Goal: Information Seeking & Learning: Learn about a topic

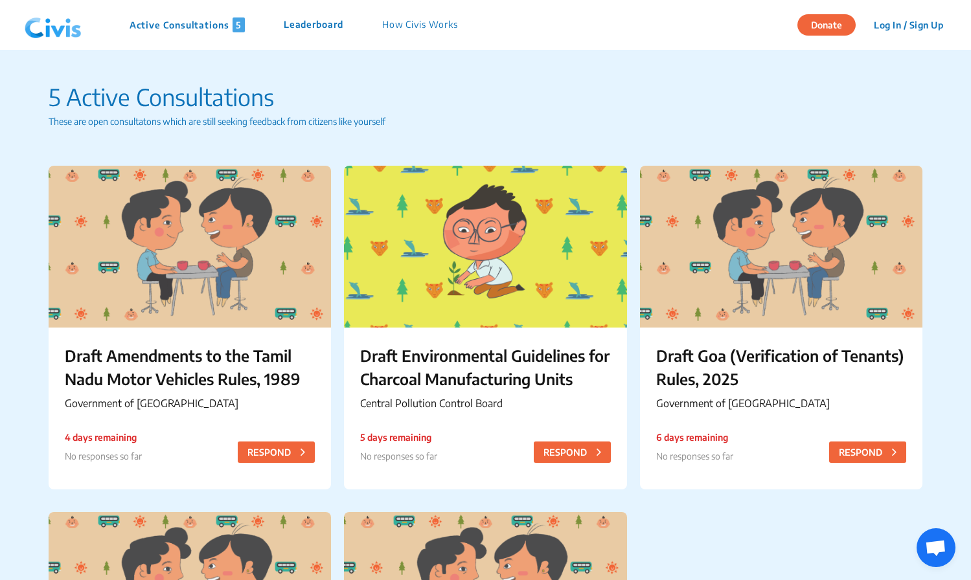
scroll to position [2094, 0]
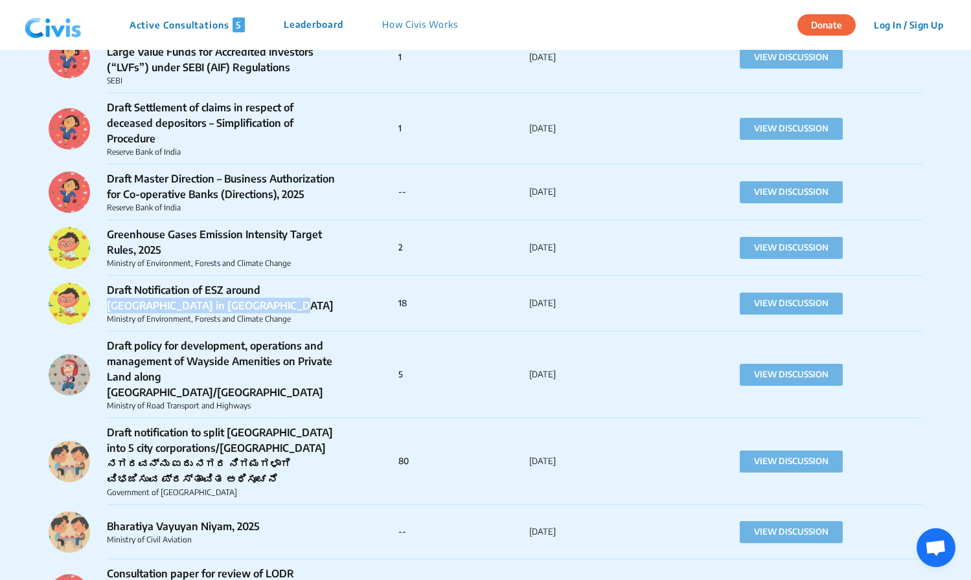
drag, startPoint x: 266, startPoint y: 291, endPoint x: 203, endPoint y: 302, distance: 64.4
click at [203, 302] on p "Draft Notification of ESZ around [GEOGRAPHIC_DATA] in [GEOGRAPHIC_DATA]" at bounding box center [223, 297] width 233 height 31
copy p "Kaimur Wildlife Sanctuary in Bihar"
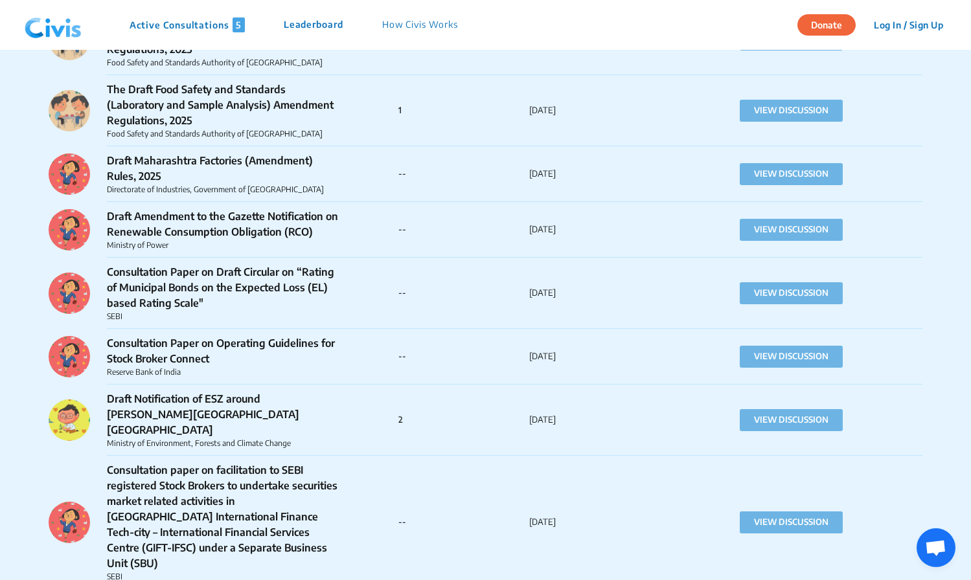
scroll to position [16638, 0]
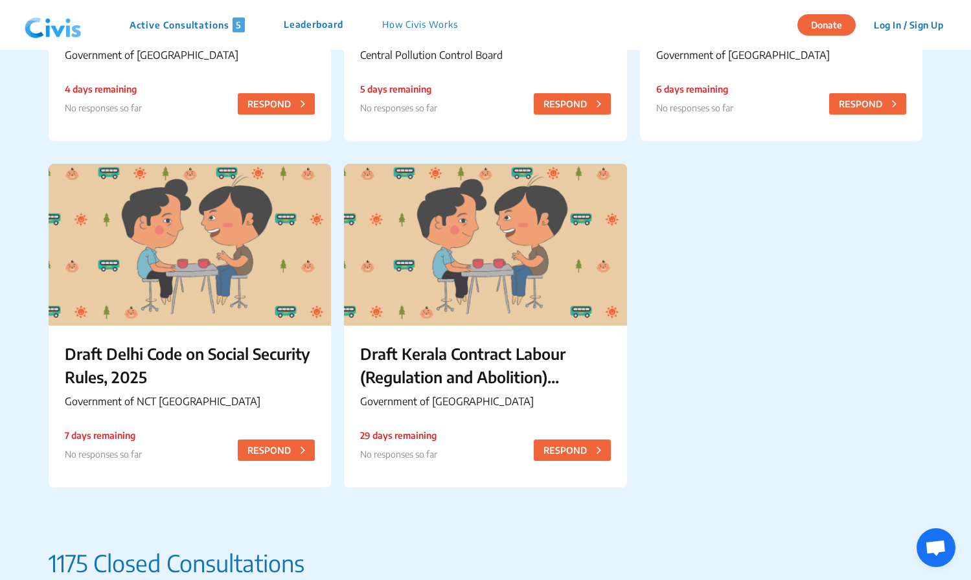
scroll to position [350, 0]
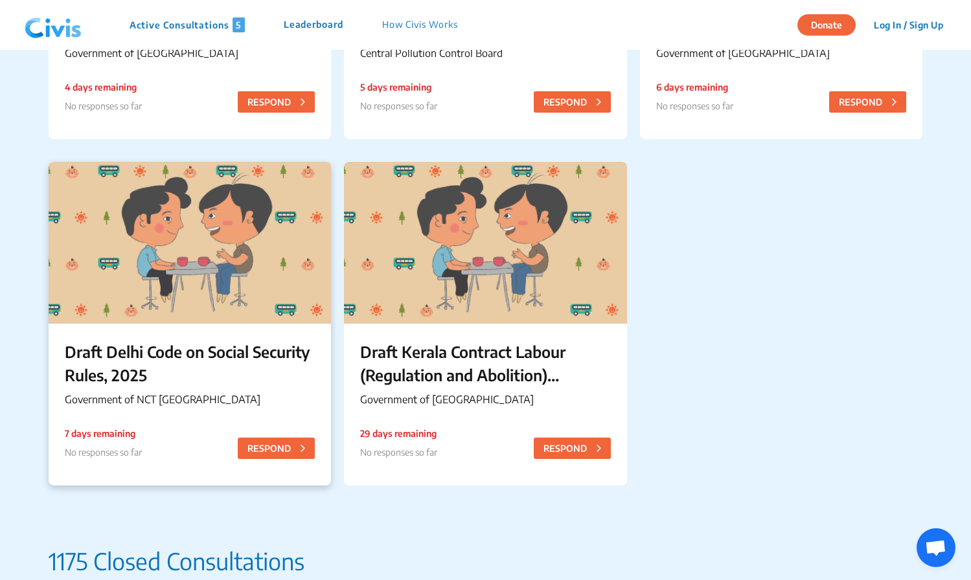
click at [221, 348] on p "Draft Delhi Code on Social Security Rules, 2025" at bounding box center [190, 363] width 250 height 47
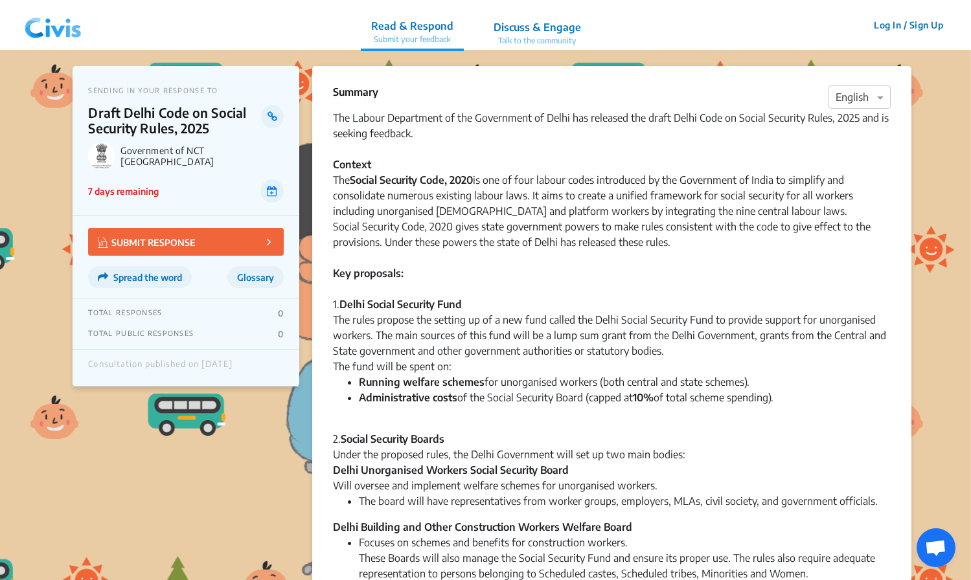
click at [463, 288] on div "Key proposals: 1. Delhi Social Security Fund" at bounding box center [611, 288] width 557 height 47
click at [336, 92] on p "Summary" at bounding box center [355, 92] width 45 height 16
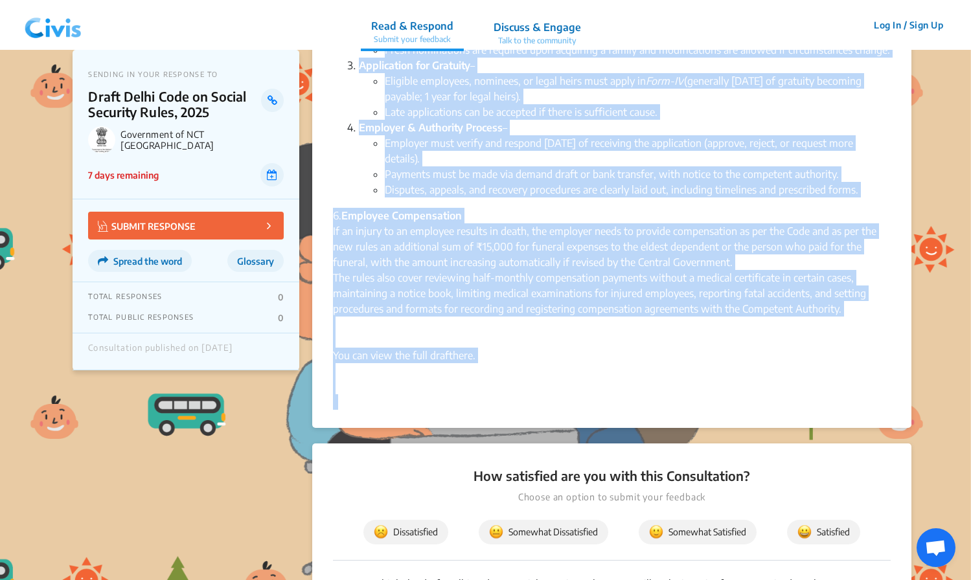
scroll to position [957, 0]
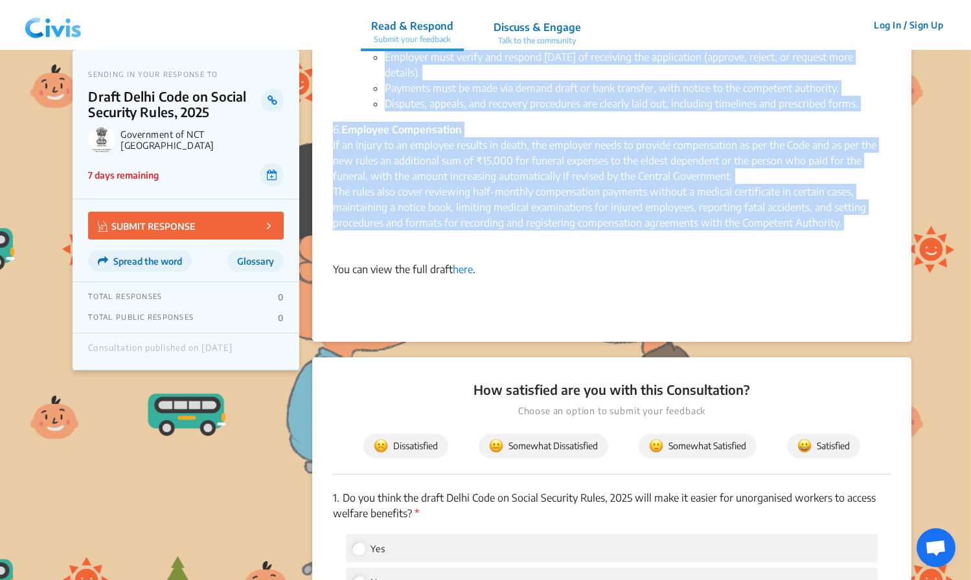
drag, startPoint x: 335, startPoint y: 118, endPoint x: 888, endPoint y: 234, distance: 564.2
copy div "Lor Ipsumd Sitametcon ad eli Seddoeiusm te Incid utl etdolore mag aliqu Enima M…"
click at [570, 229] on div "The rules also cover reviewing half-monthly compensation payments without a med…" at bounding box center [611, 215] width 557 height 62
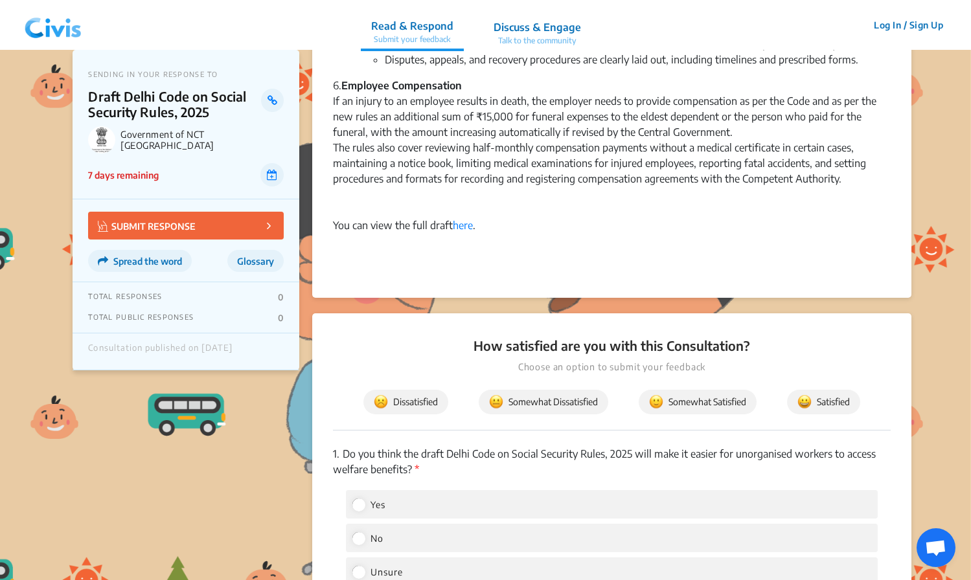
scroll to position [1009, 0]
